Goal: Task Accomplishment & Management: Use online tool/utility

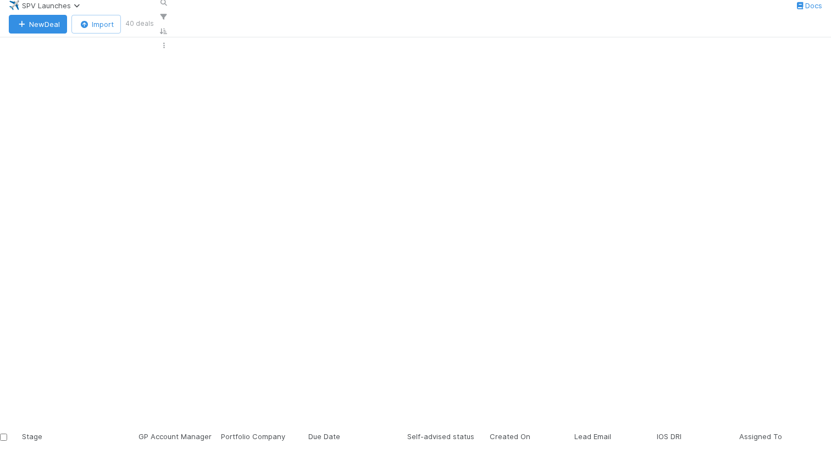
scroll to position [0, 1]
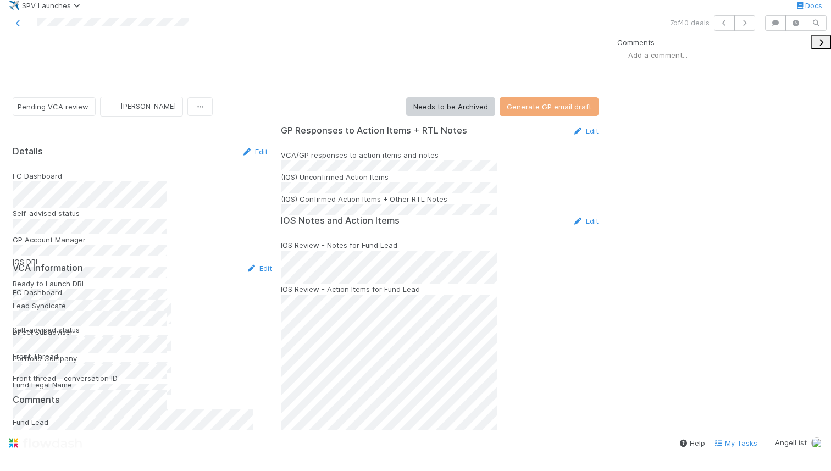
scroll to position [807, 0]
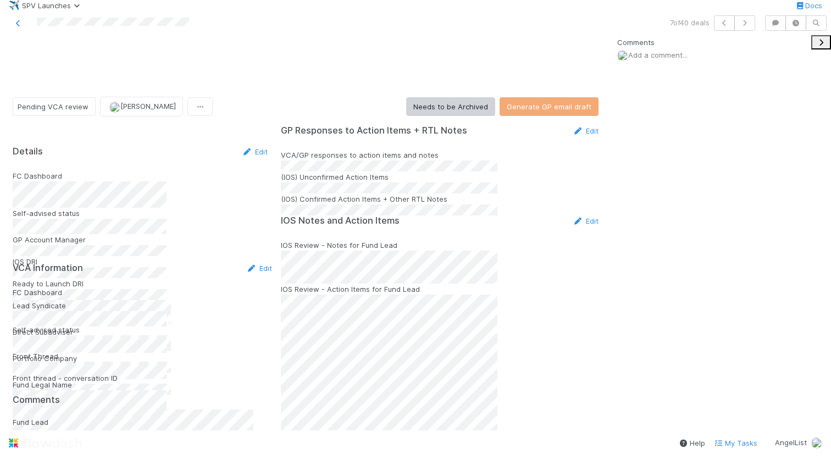
click at [545, 97] on button "Generate GP email draft" at bounding box center [548, 106] width 99 height 19
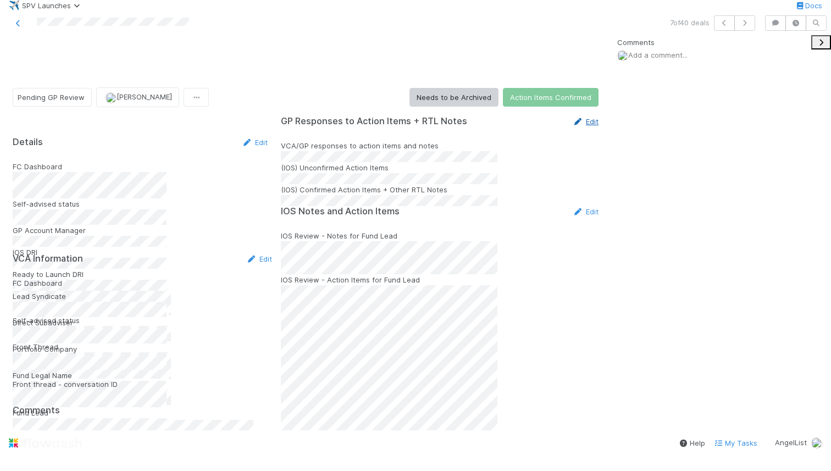
scroll to position [858, 0]
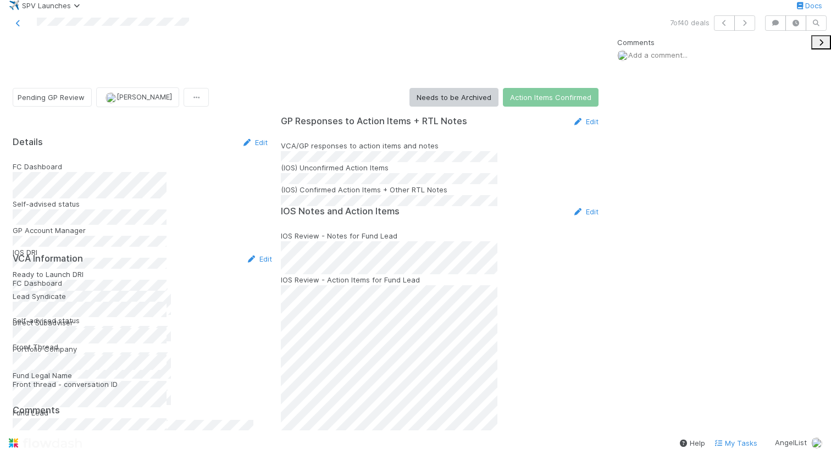
click at [576, 126] on link "Edit" at bounding box center [585, 121] width 26 height 9
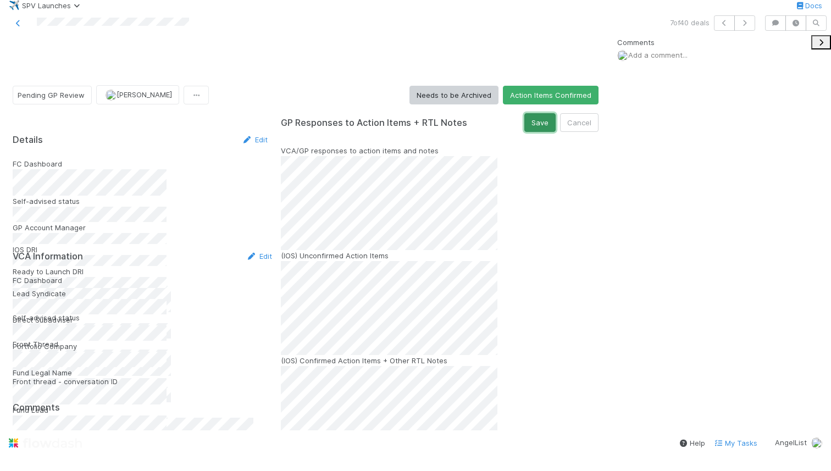
click at [533, 132] on button "Save" at bounding box center [539, 122] width 31 height 19
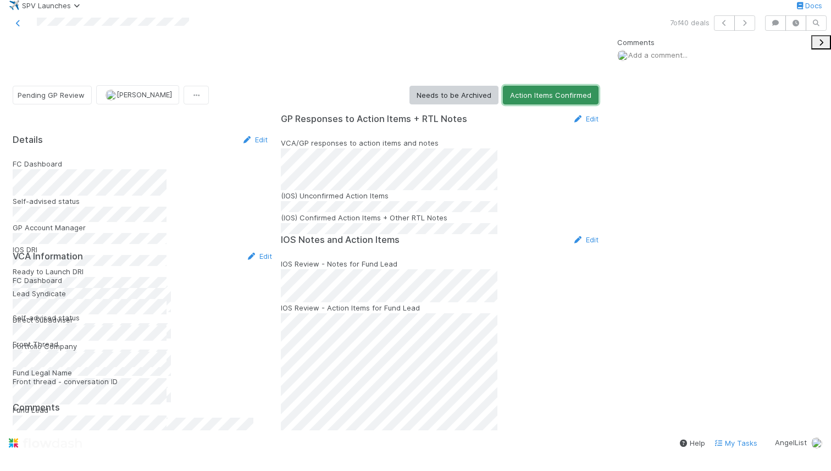
click at [551, 100] on button "Action Items Confirmed" at bounding box center [551, 95] width 96 height 19
